Goal: Task Accomplishment & Management: Manage account settings

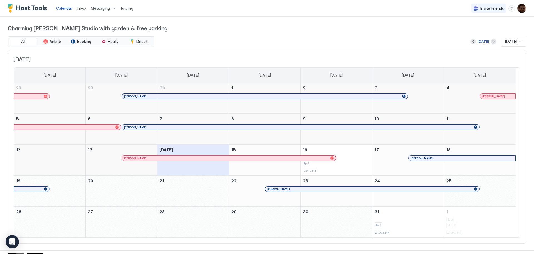
click at [123, 8] on span "Pricing" at bounding box center [127, 8] width 12 height 5
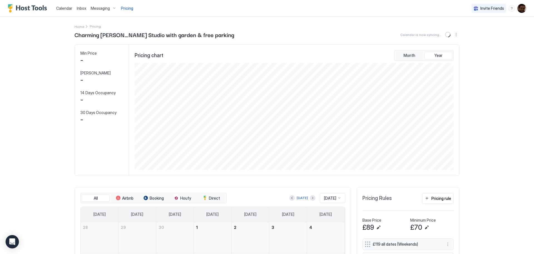
scroll to position [208, 0]
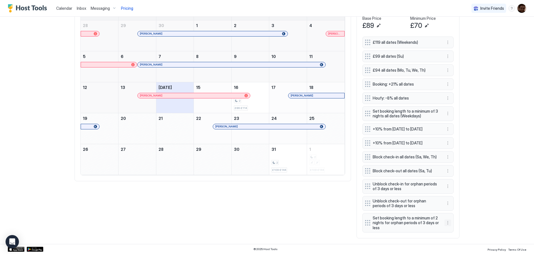
click at [446, 223] on button "More options" at bounding box center [448, 222] width 7 height 7
click at [455, 248] on span "Delete" at bounding box center [456, 248] width 10 height 4
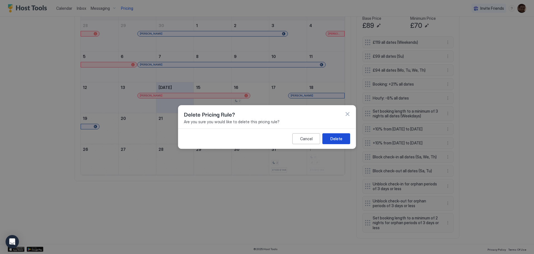
click at [338, 137] on div "Delete" at bounding box center [337, 139] width 12 height 6
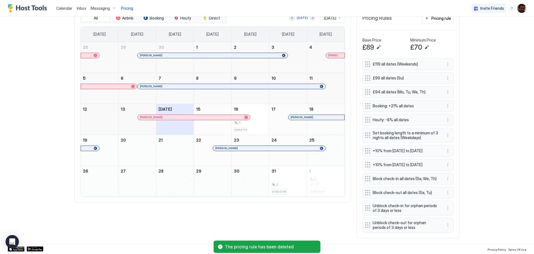
scroll to position [186, 0]
click at [445, 208] on button "More options" at bounding box center [448, 207] width 7 height 7
click at [449, 232] on div "Delete" at bounding box center [453, 233] width 16 height 4
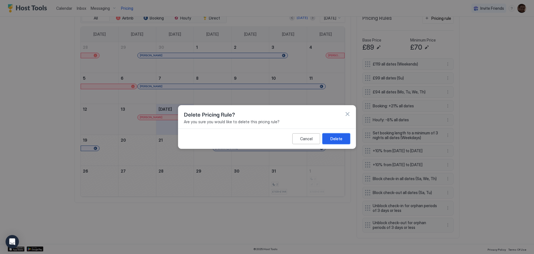
click at [330, 137] on button "Delete" at bounding box center [337, 138] width 28 height 11
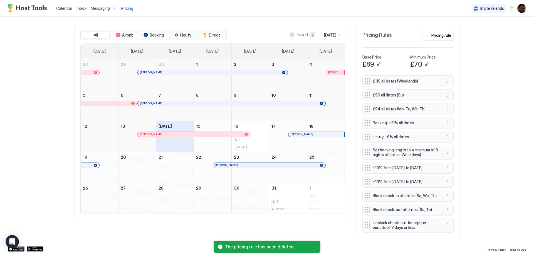
scroll to position [169, 0]
click at [445, 225] on button "More options" at bounding box center [448, 224] width 7 height 7
click at [451, 217] on span "Delete" at bounding box center [456, 216] width 10 height 4
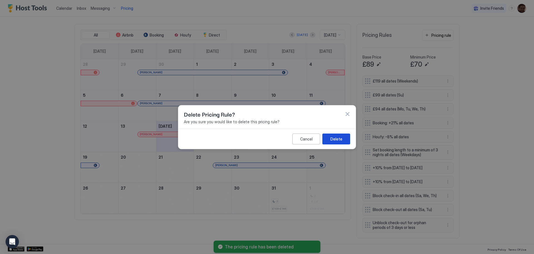
click at [343, 140] on button "Delete" at bounding box center [337, 138] width 28 height 11
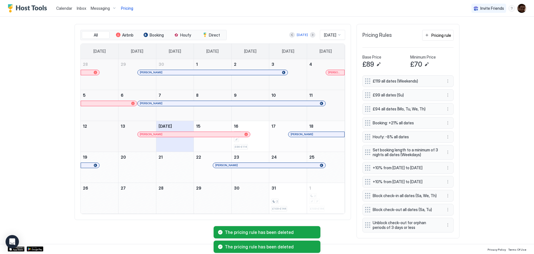
scroll to position [152, 0]
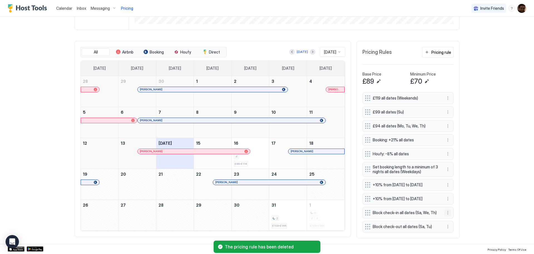
click at [447, 213] on button "More options" at bounding box center [448, 212] width 7 height 7
click at [448, 219] on div "Edit" at bounding box center [451, 220] width 12 height 4
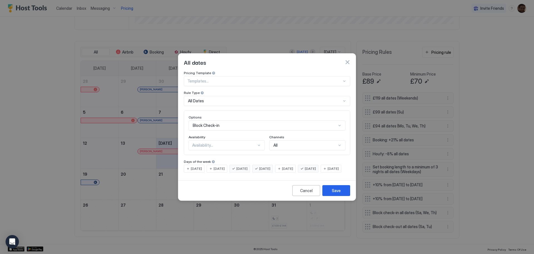
click at [328, 171] on span "[DATE]" at bounding box center [333, 168] width 11 height 5
click at [337, 193] on div "Save" at bounding box center [336, 190] width 9 height 6
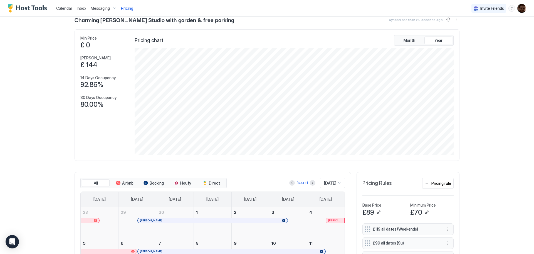
scroll to position [0, 0]
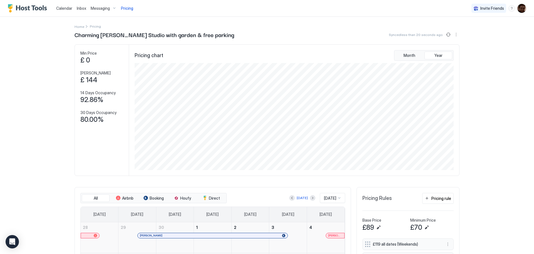
click at [518, 9] on img "User profile" at bounding box center [522, 8] width 9 height 9
click at [473, 31] on span "Settings" at bounding box center [467, 31] width 15 height 5
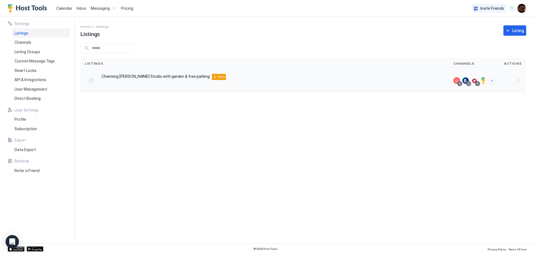
click at [90, 80] on div at bounding box center [91, 80] width 13 height 13
click at [517, 81] on button "More options" at bounding box center [518, 80] width 7 height 7
click at [503, 108] on span "Listing Settings" at bounding box center [506, 106] width 25 height 4
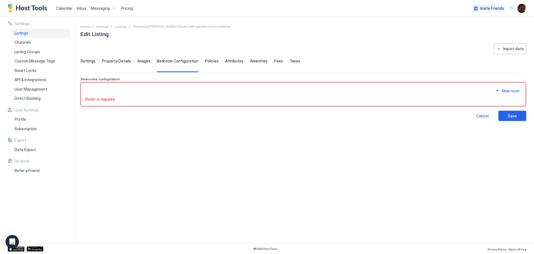
click at [85, 60] on span "Settings" at bounding box center [87, 60] width 15 height 5
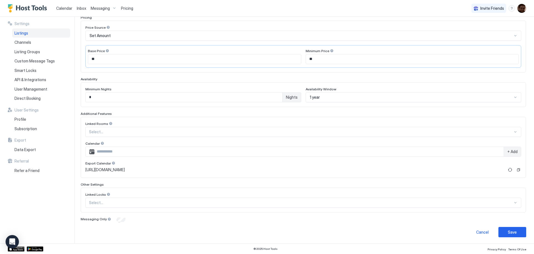
scroll to position [92, 0]
click at [507, 170] on button "Refresh" at bounding box center [510, 169] width 7 height 7
click at [113, 161] on div at bounding box center [114, 162] width 4 height 4
click at [33, 218] on div "Settings Listings Channels Listing Groups Custom Message Tags Smart Locks API &…" at bounding box center [41, 130] width 67 height 226
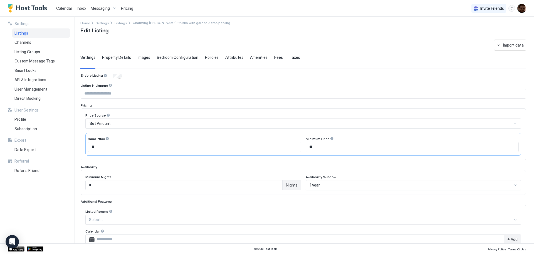
scroll to position [0, 0]
